Goal: Transaction & Acquisition: Download file/media

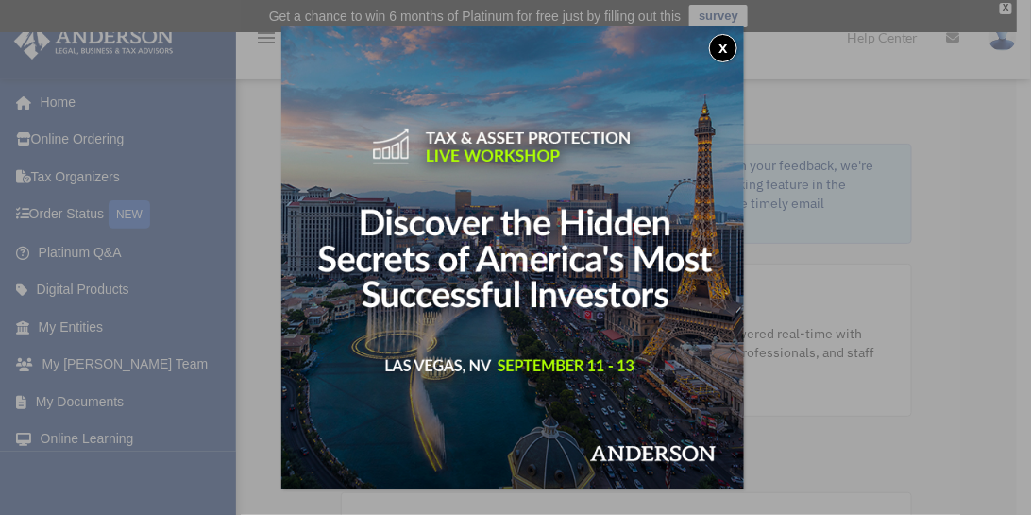
click at [128, 211] on div "x" at bounding box center [515, 257] width 1031 height 515
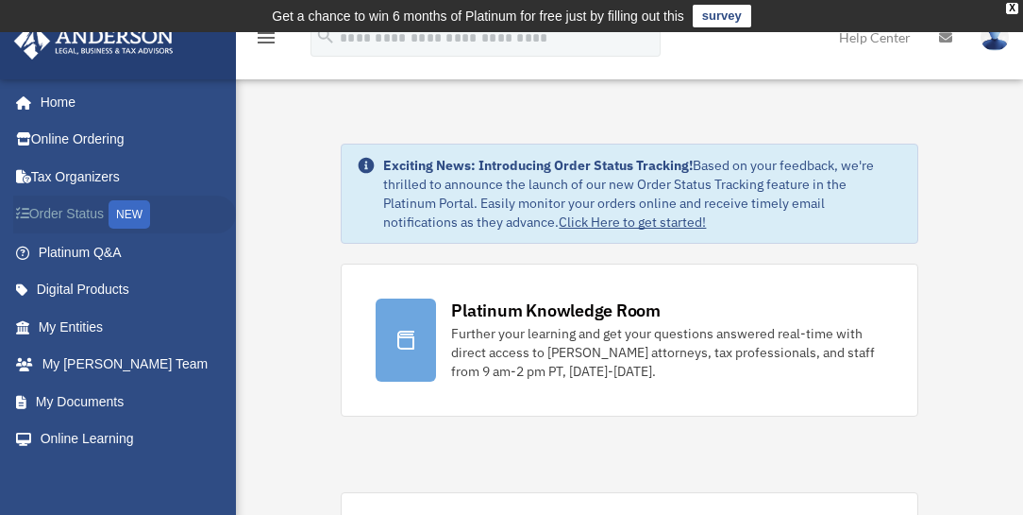
click at [137, 209] on div "NEW" at bounding box center [130, 214] width 42 height 28
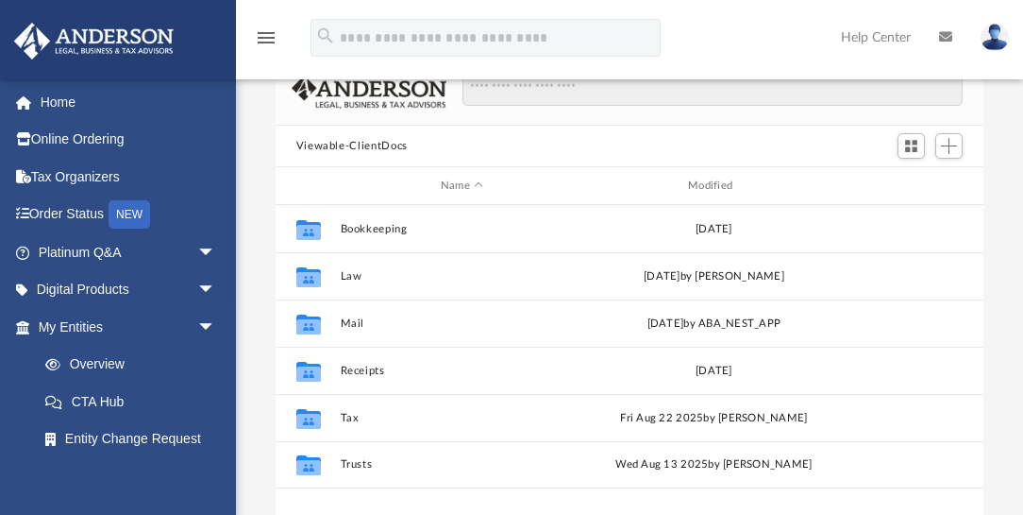
scroll to position [155, 0]
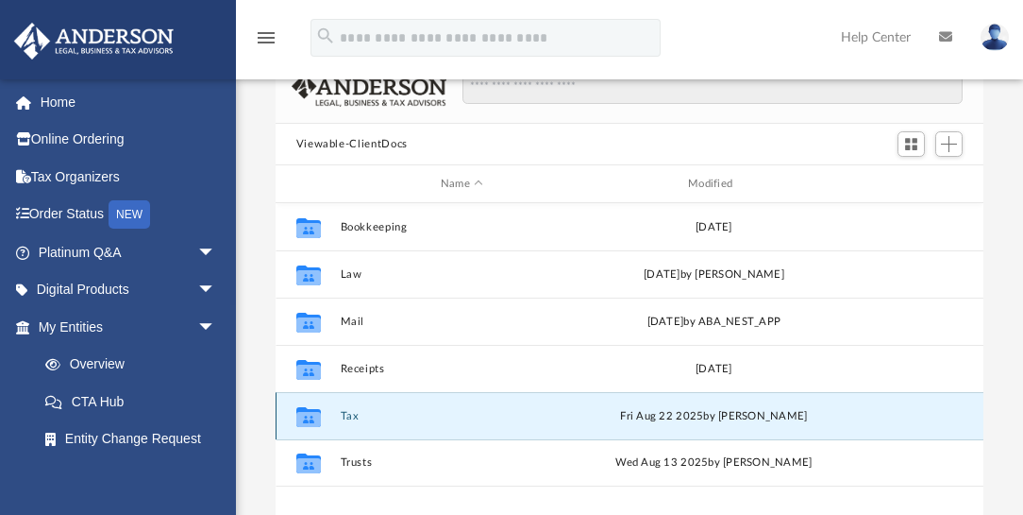
click at [347, 410] on button "Tax" at bounding box center [462, 416] width 244 height 12
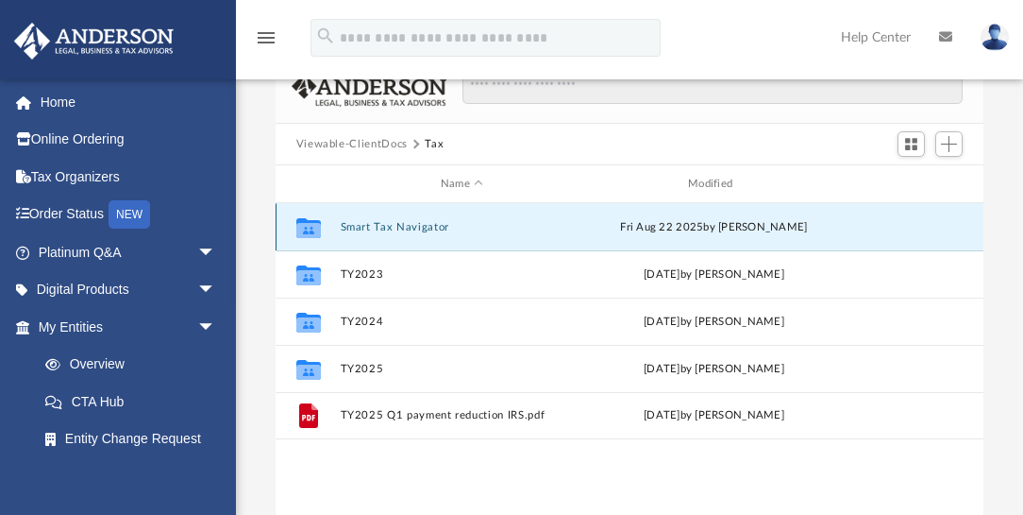
click at [404, 224] on button "Smart Tax Navigator" at bounding box center [462, 227] width 244 height 12
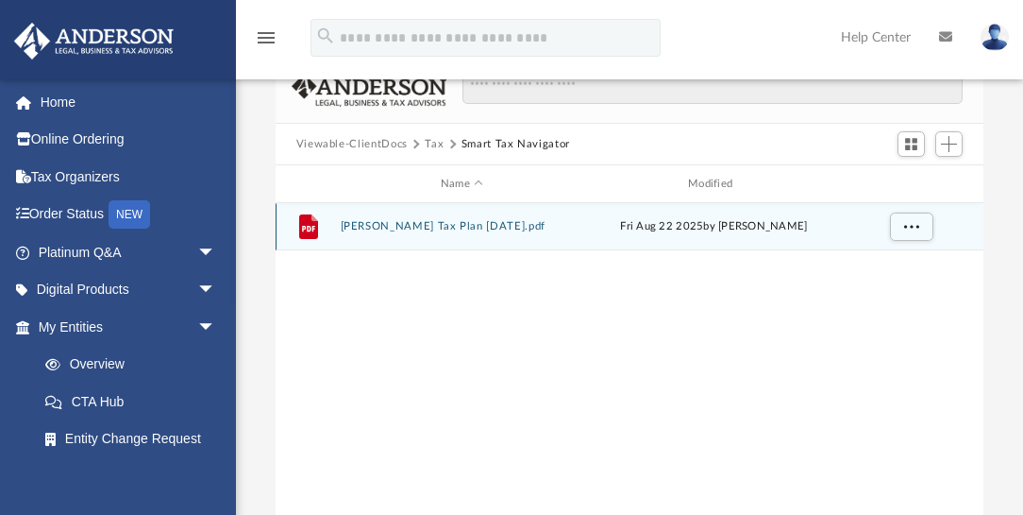
click at [404, 224] on button "[PERSON_NAME] Tax Plan [DATE].pdf" at bounding box center [462, 226] width 244 height 12
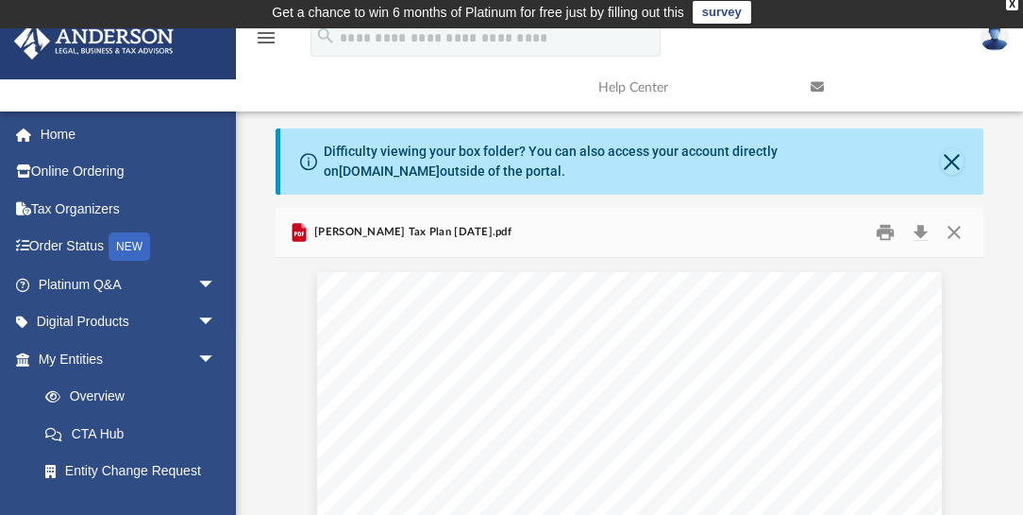
scroll to position [0, 0]
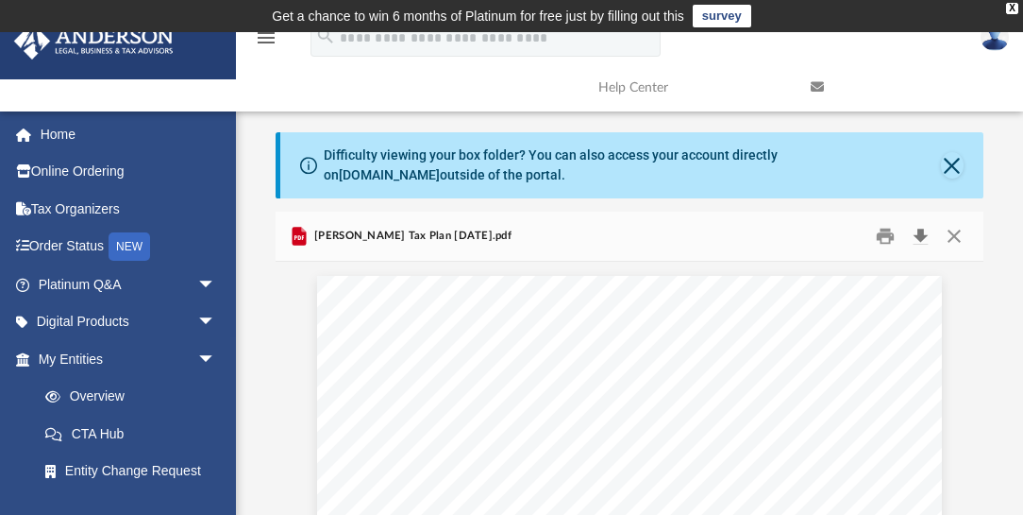
click at [922, 235] on button "Download" at bounding box center [921, 236] width 34 height 29
